Goal: Information Seeking & Learning: Learn about a topic

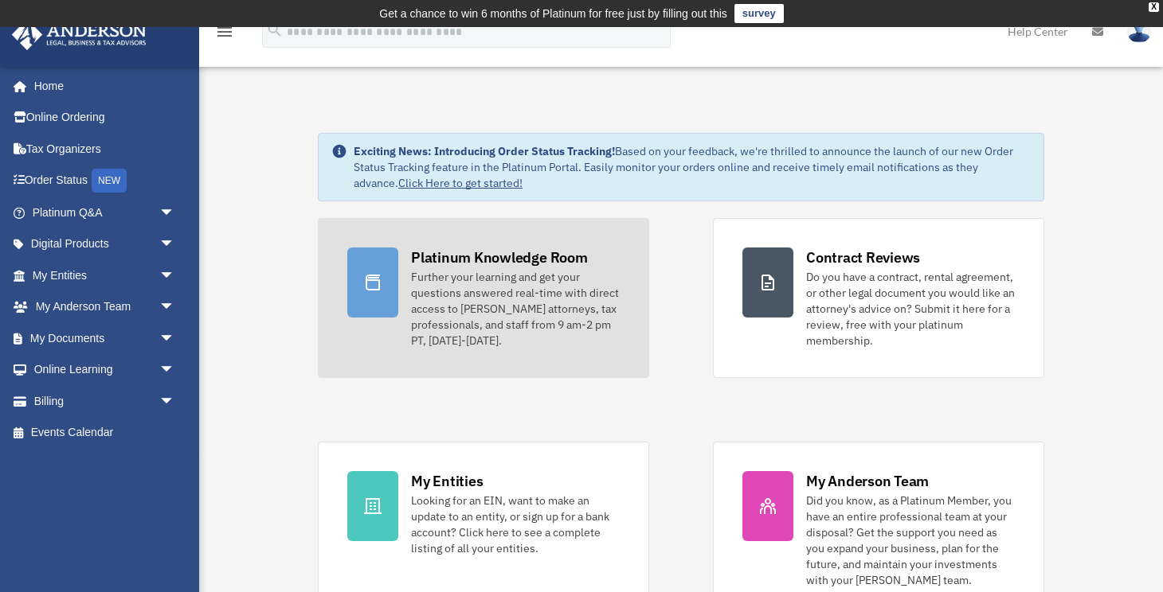
click at [507, 295] on div "Further your learning and get your questions answered real-time with direct acc…" at bounding box center [515, 309] width 209 height 80
